Goal: Book appointment/travel/reservation

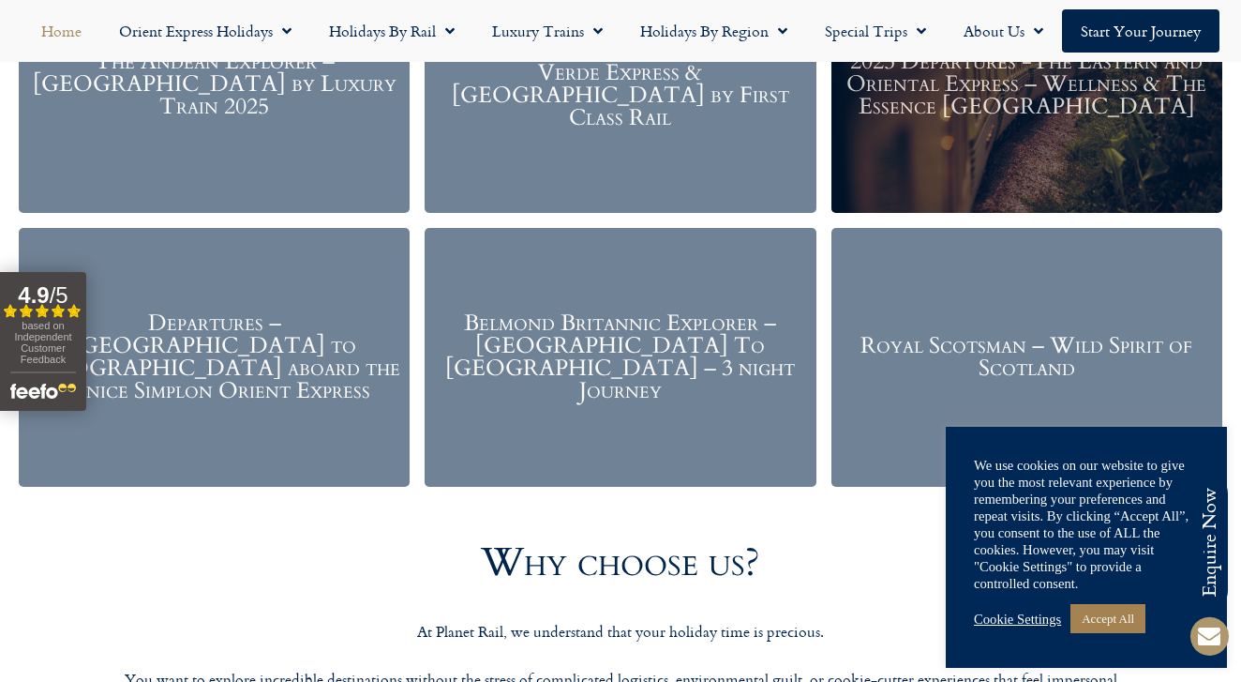
scroll to position [2379, 0]
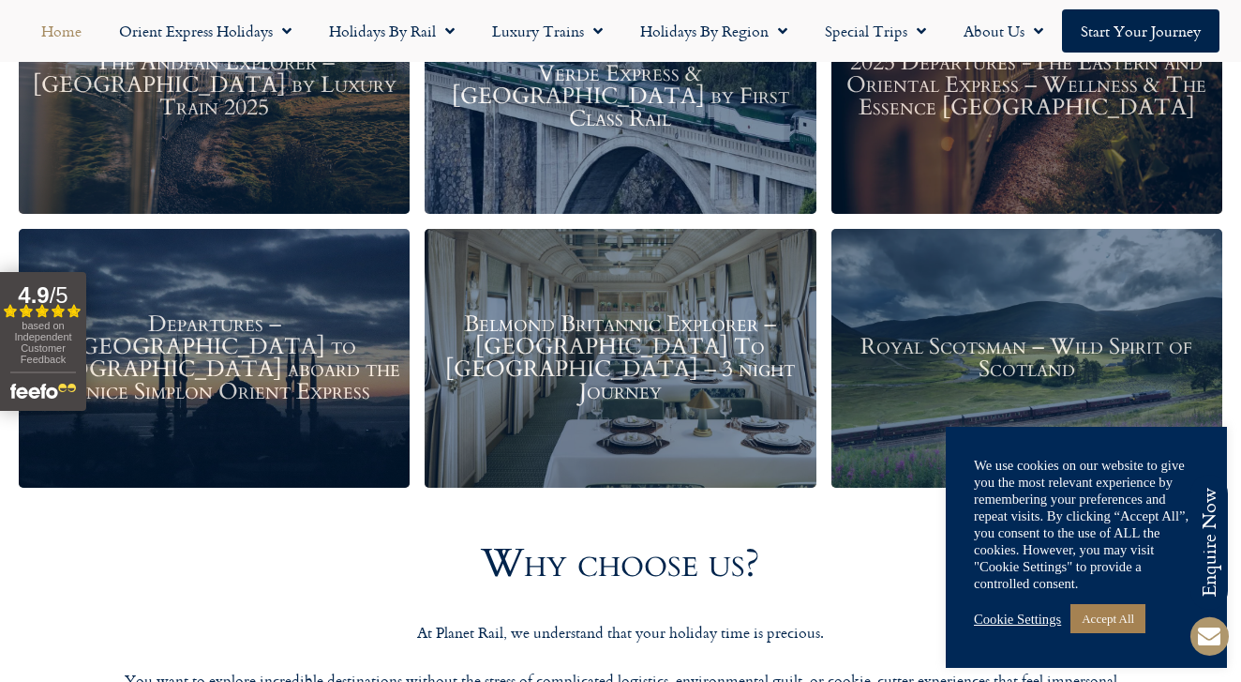
click at [317, 362] on h3 "Departures – Istanbul to Paris aboard the Venice Simplon Orient Express" at bounding box center [214, 358] width 372 height 90
click at [259, 344] on h3 "Departures – Istanbul to Paris aboard the Venice Simplon Orient Express" at bounding box center [214, 358] width 372 height 90
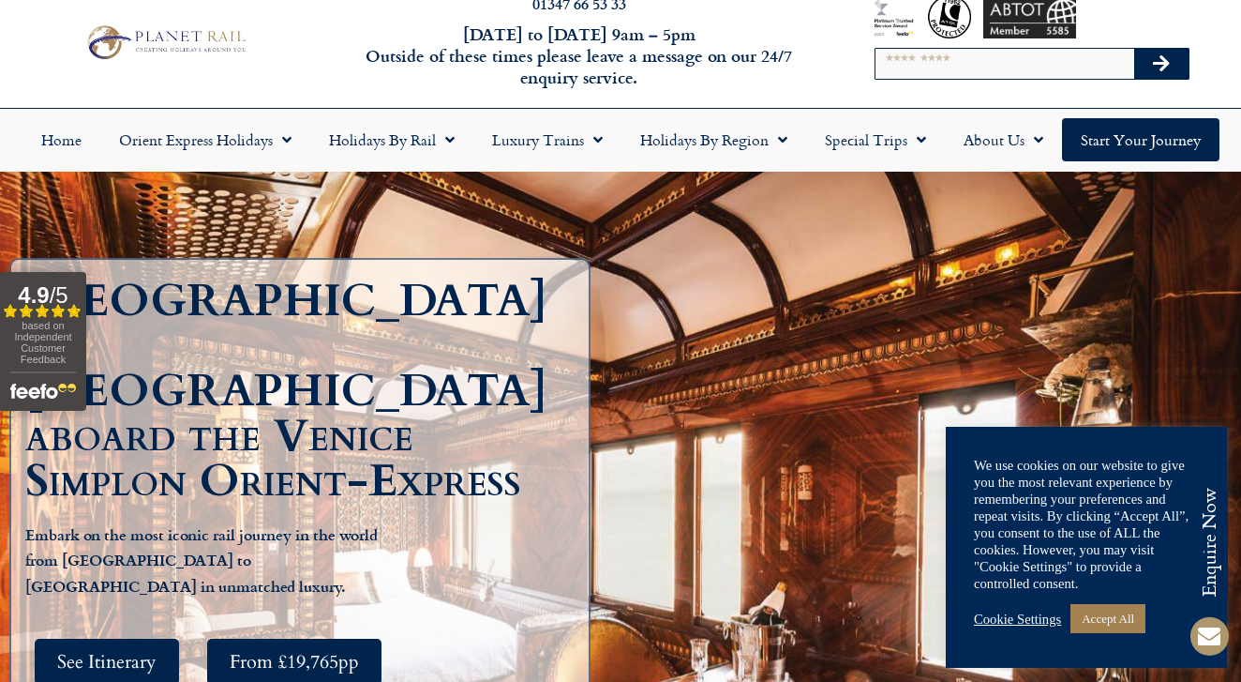
scroll to position [35, 0]
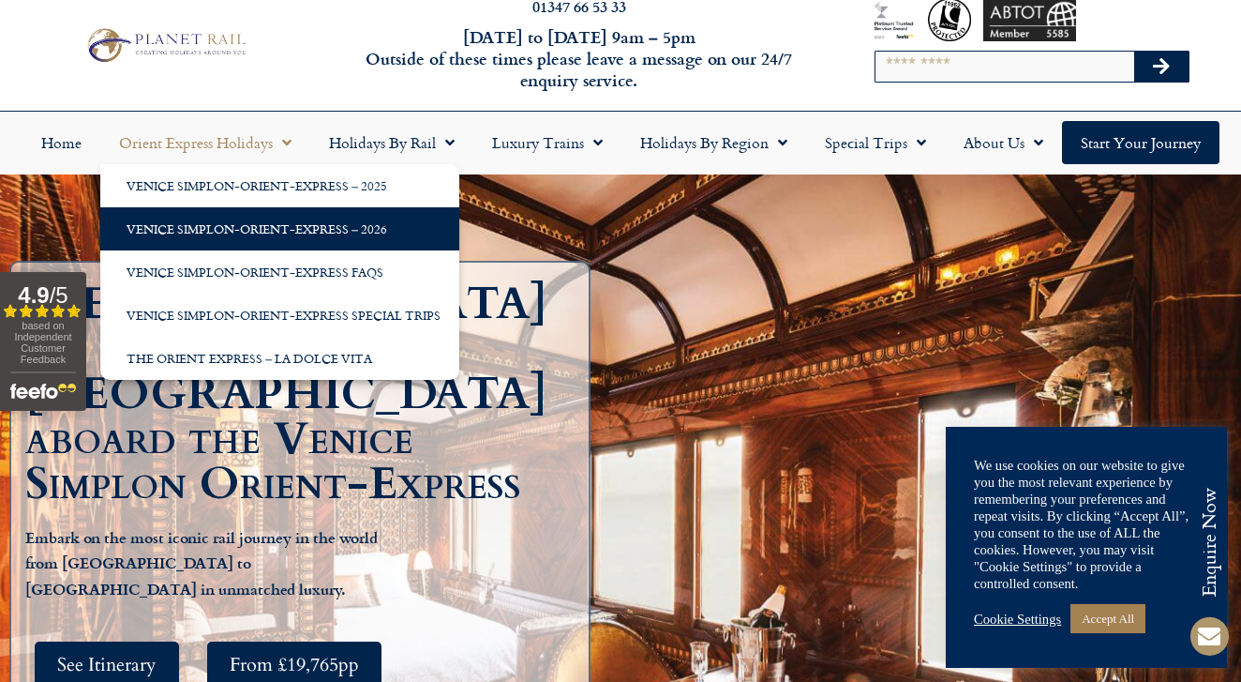
click at [248, 223] on link "Venice Simplon-Orient-Express – 2026" at bounding box center [279, 228] width 359 height 43
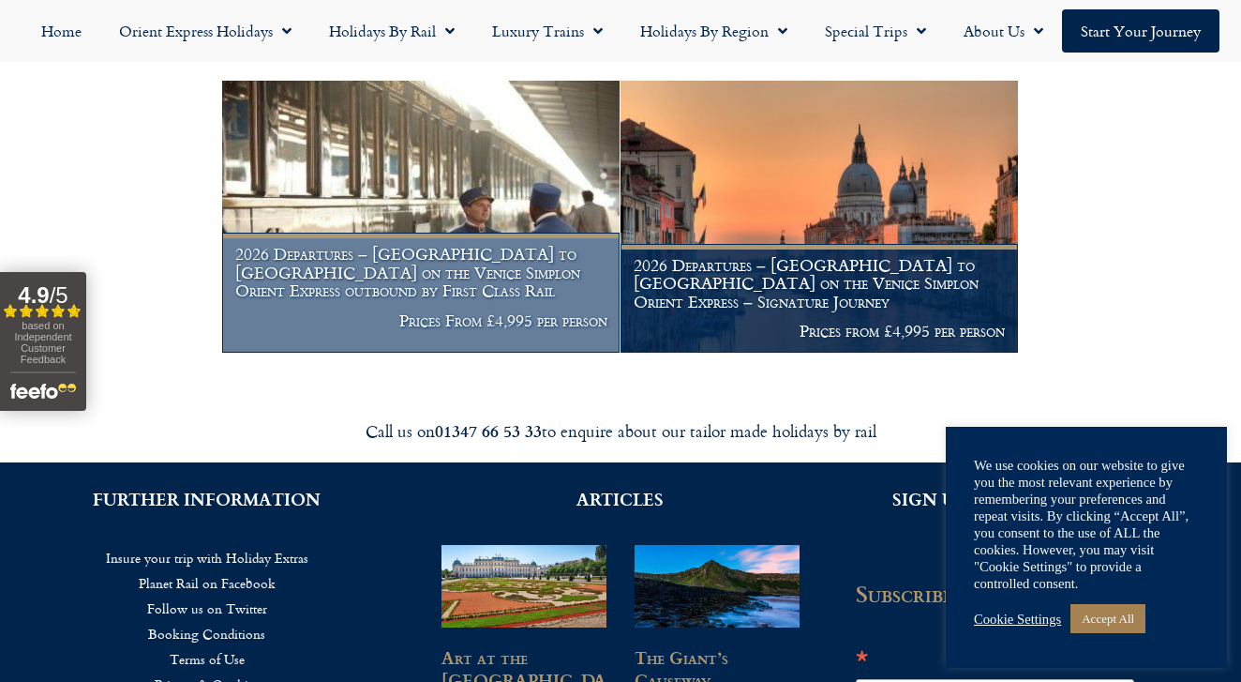
scroll to position [356, 0]
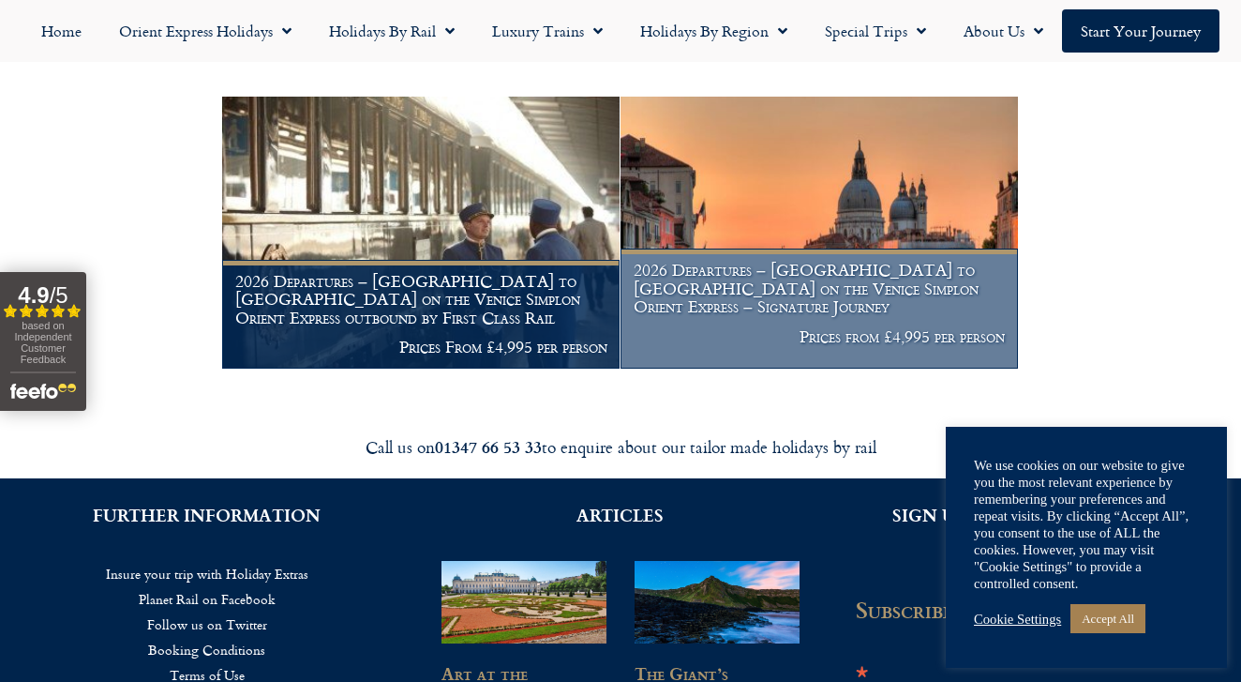
click at [693, 285] on h1 "2026 Departures – London to Venice on the Venice Simplon Orient Express – Signa…" at bounding box center [820, 288] width 372 height 55
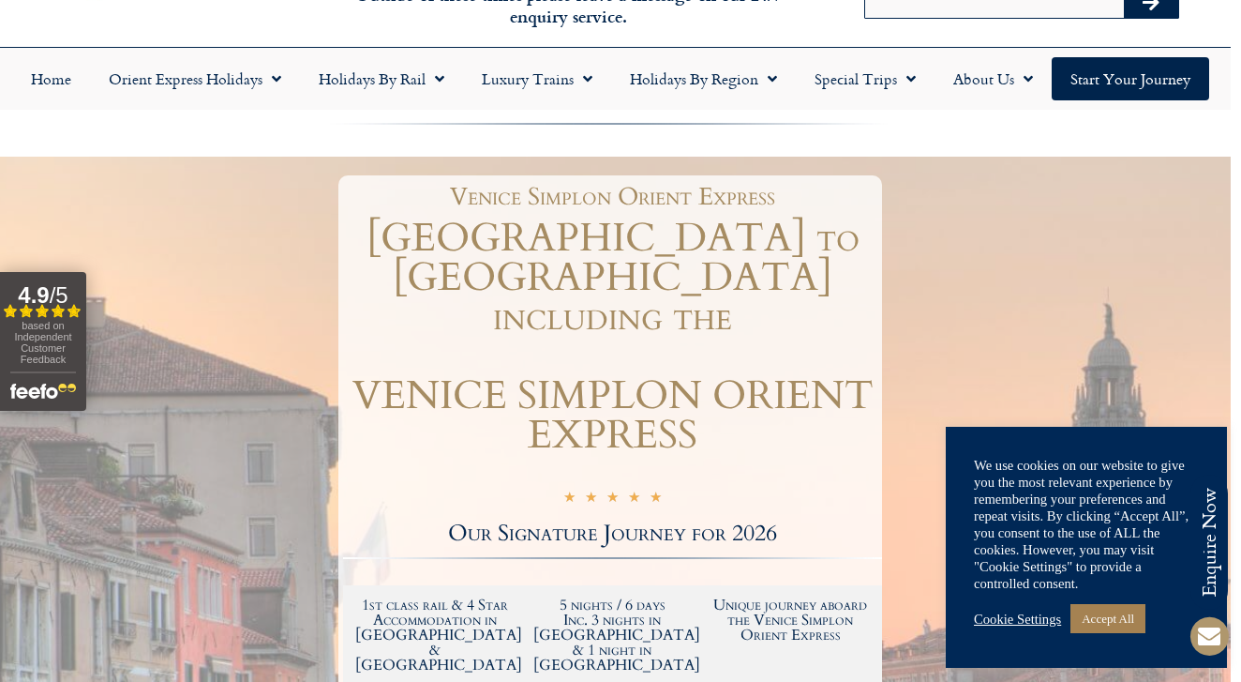
scroll to position [99, 10]
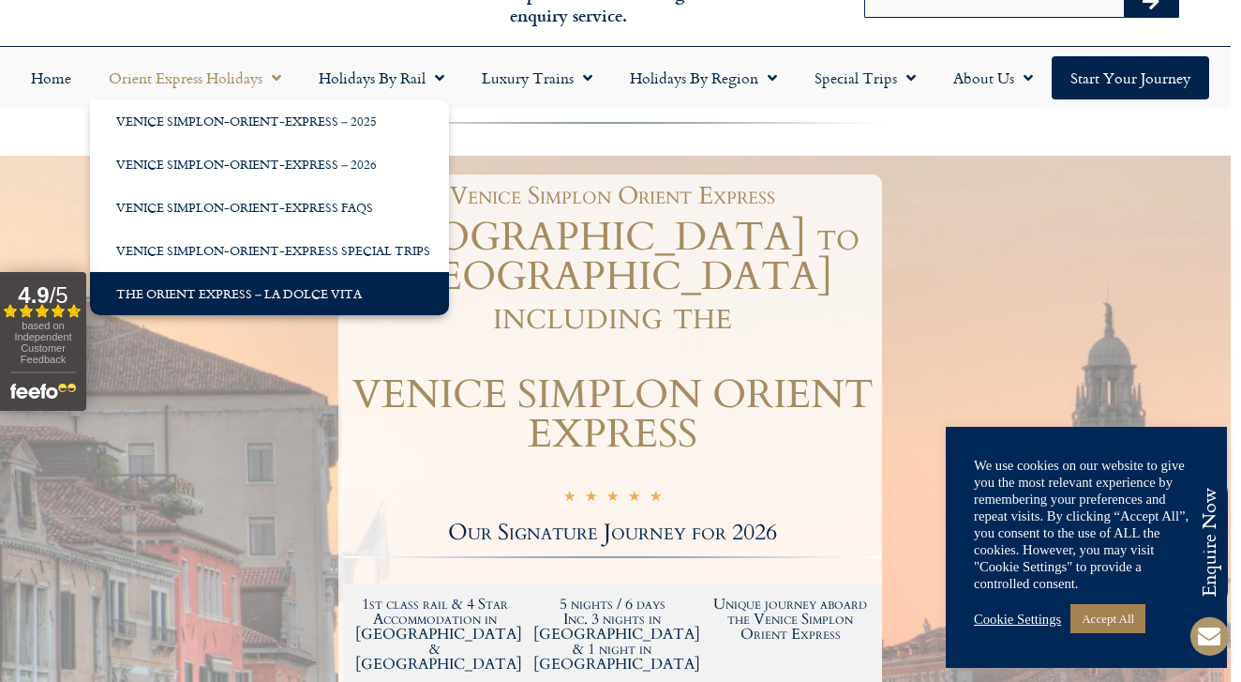
click at [242, 293] on link "The Orient Express – La Dolce Vita" at bounding box center [269, 293] width 359 height 43
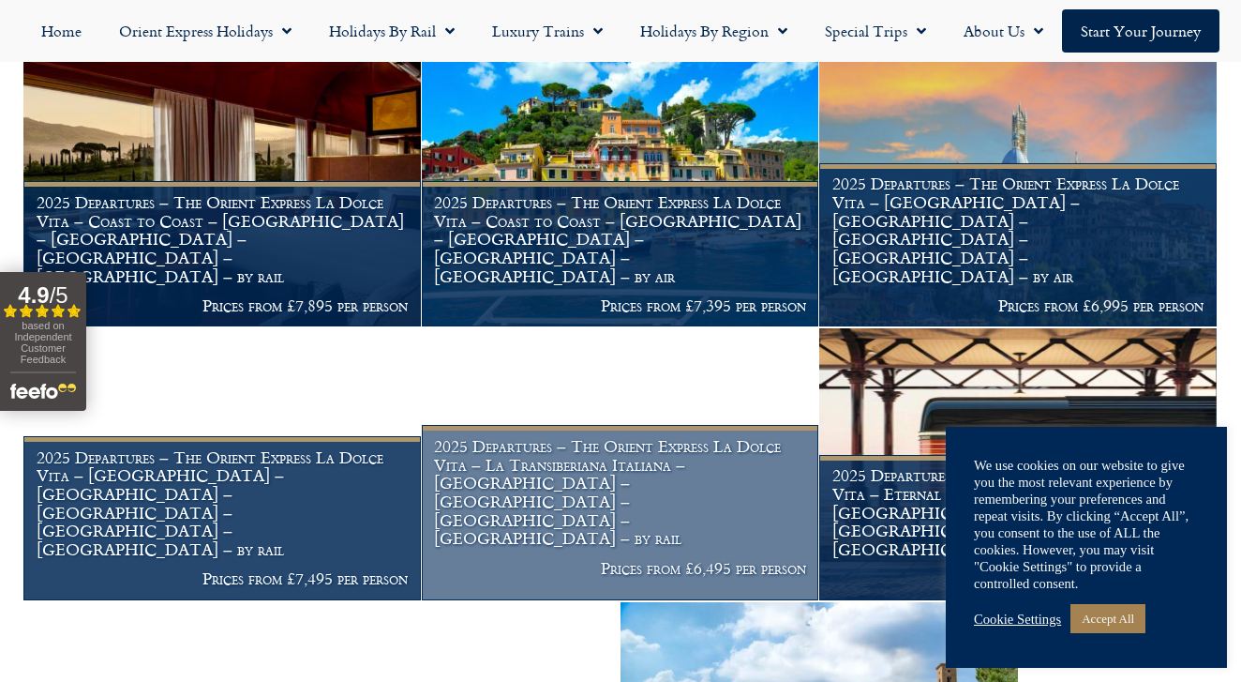
scroll to position [1808, 0]
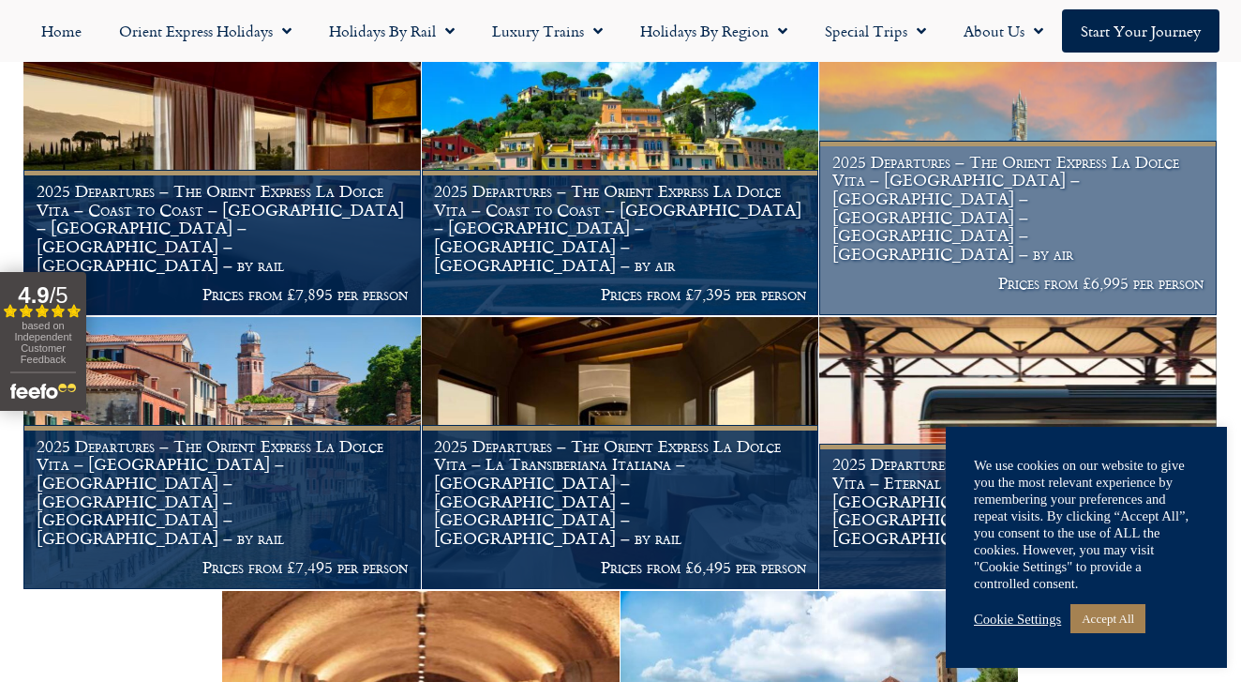
click at [994, 243] on h1 "2025 Departures – The Orient Express La Dolce Vita – Bella Italia – Rome – Veni…" at bounding box center [1019, 208] width 372 height 111
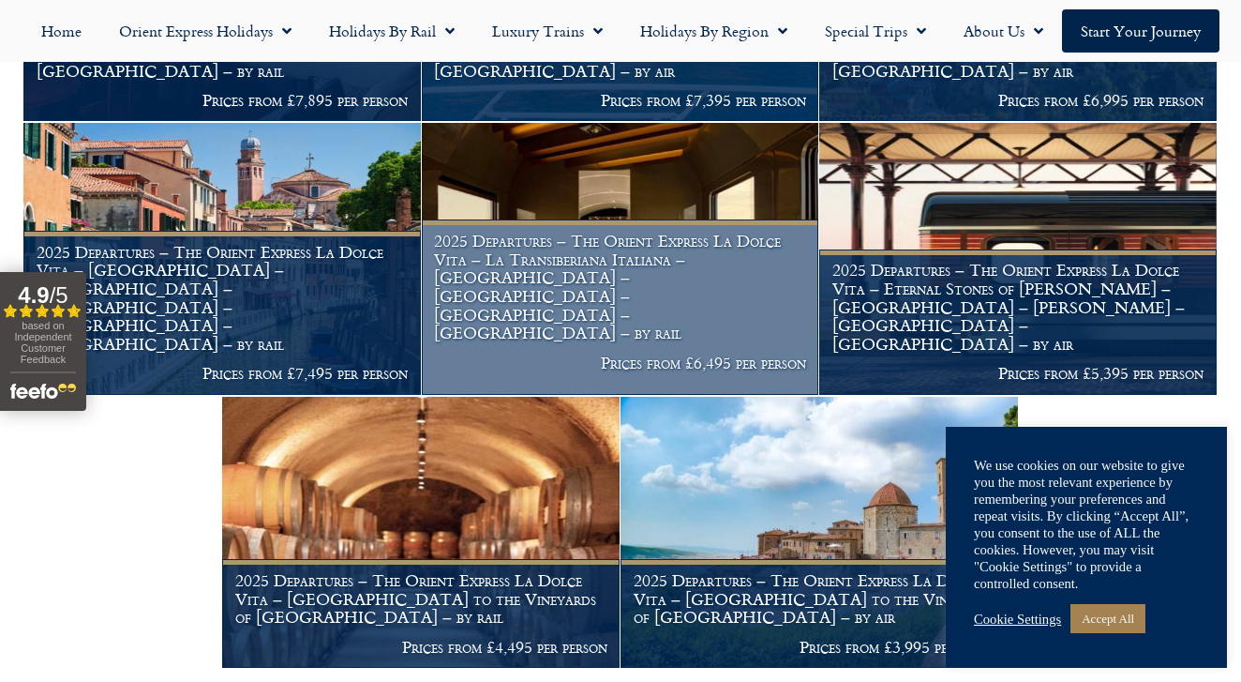
scroll to position [2048, 0]
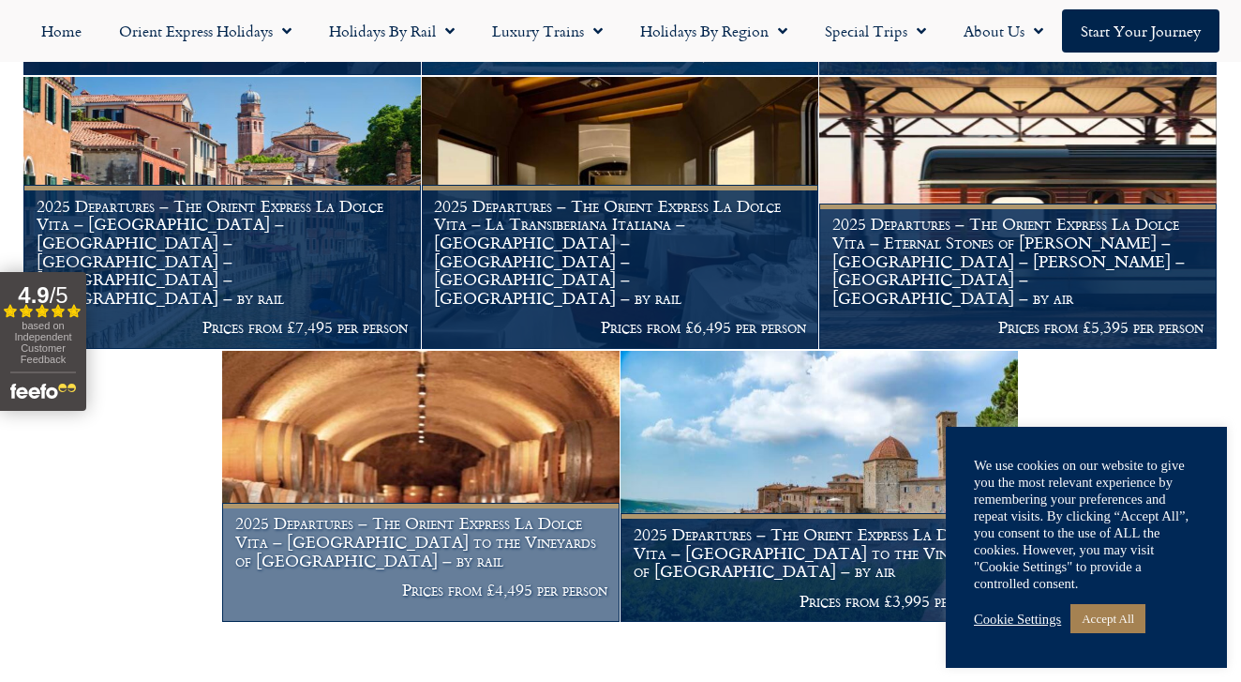
click at [471, 538] on h1 "2025 Departures – The Orient Express La Dolce Vita – [GEOGRAPHIC_DATA] to the V…" at bounding box center [421, 541] width 372 height 55
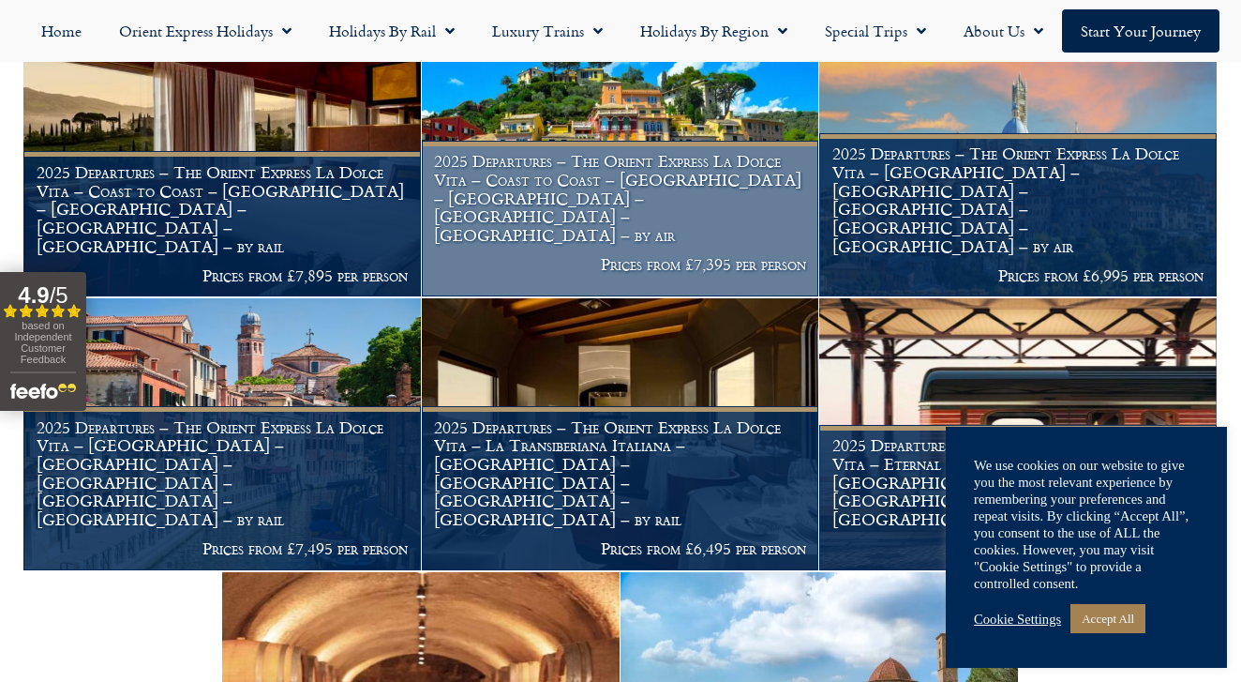
scroll to position [1825, 0]
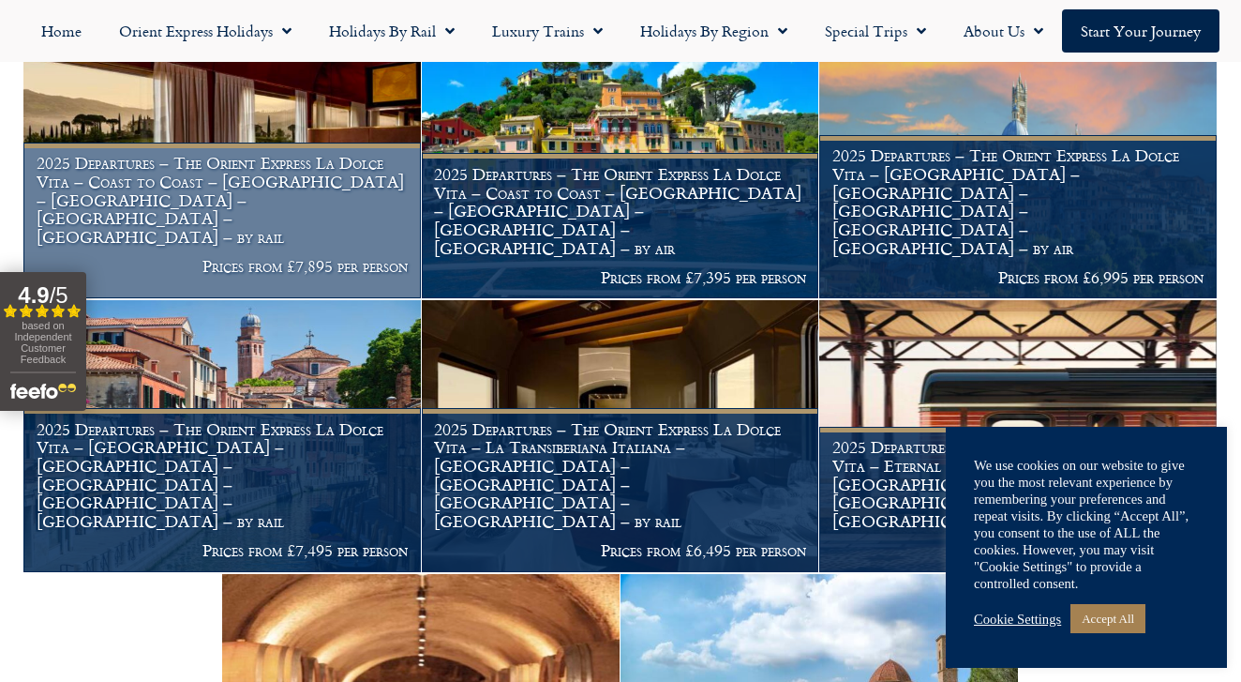
click at [307, 208] on h1 "2025 Departures – The Orient Express La Dolce Vita – Coast to Coast – [GEOGRAPH…" at bounding box center [223, 200] width 372 height 92
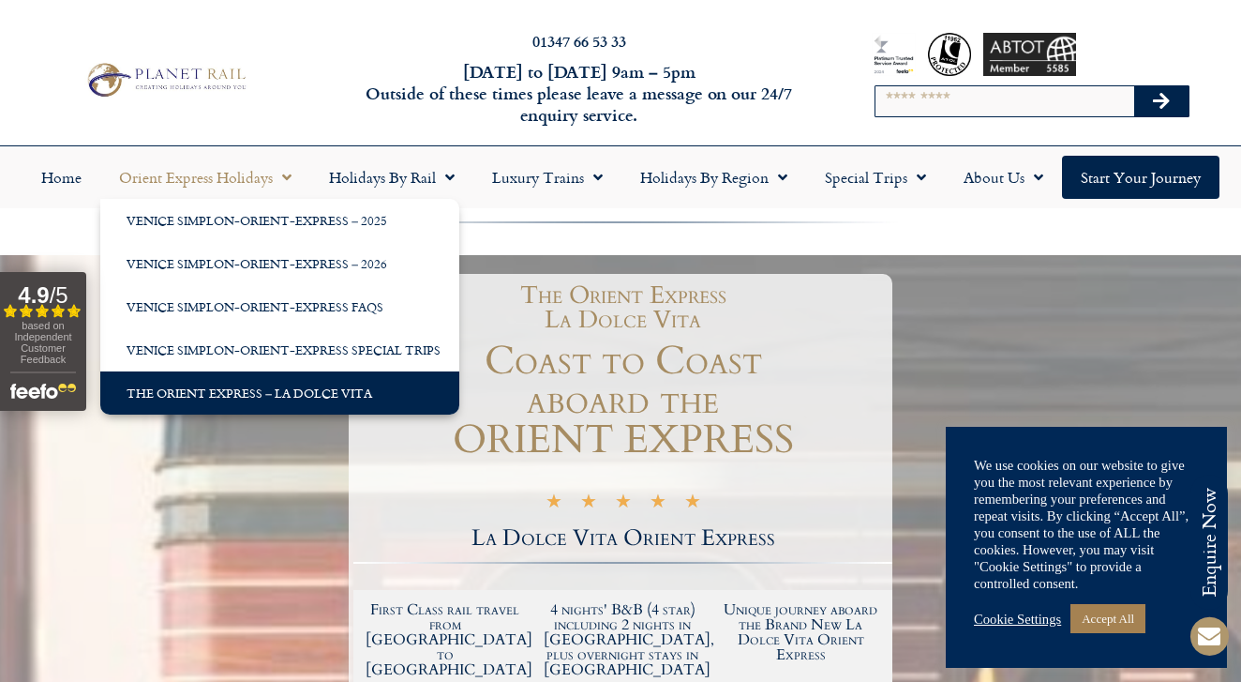
click at [308, 395] on link "The Orient Express – La Dolce Vita" at bounding box center [279, 392] width 359 height 43
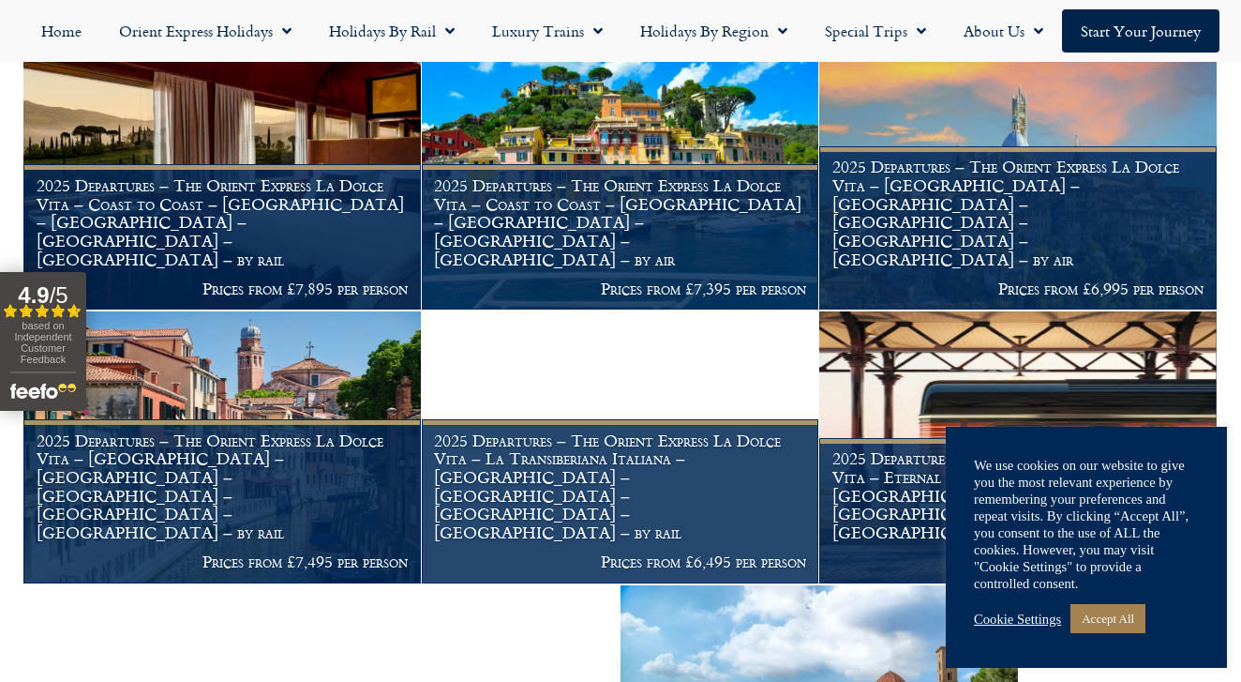
scroll to position [1812, 0]
